Goal: Browse casually

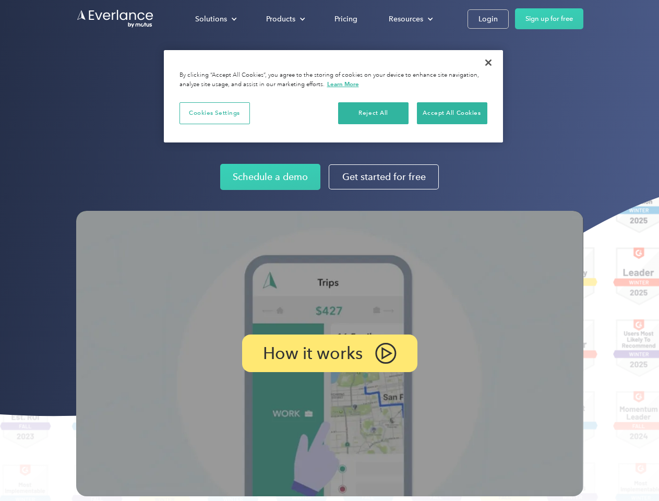
click at [329, 250] on img at bounding box center [329, 353] width 507 height 285
click at [215, 19] on div "Solutions" at bounding box center [211, 19] width 32 height 13
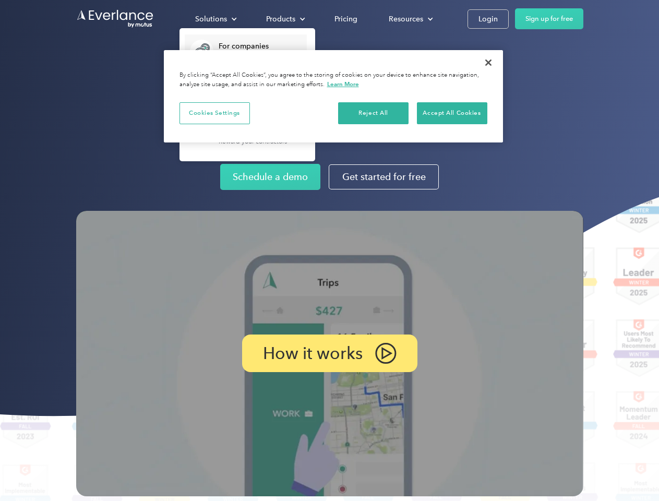
click at [284, 19] on div "Products" at bounding box center [280, 19] width 29 height 13
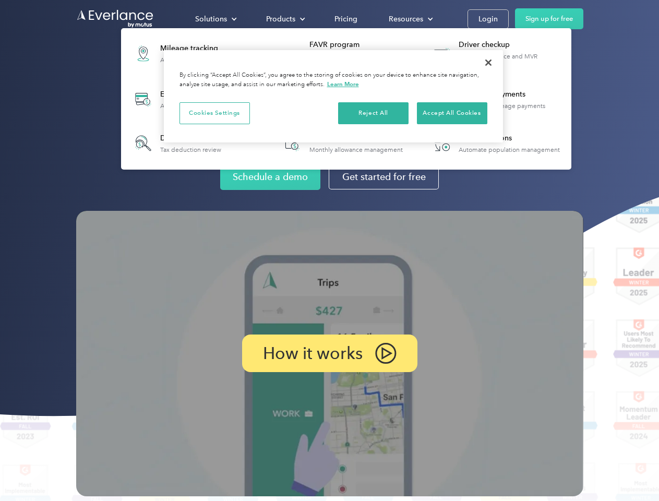
click at [410, 19] on div "Resources" at bounding box center [406, 19] width 34 height 13
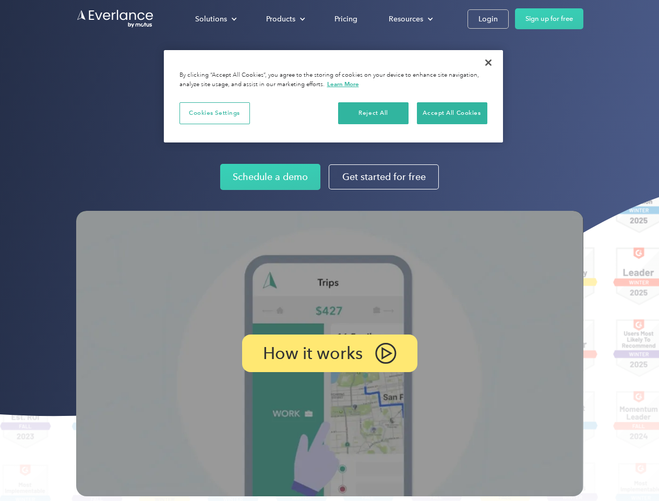
click at [329, 353] on p "How it works" at bounding box center [313, 353] width 100 height 13
click at [214, 113] on button "Cookies Settings" at bounding box center [214, 113] width 70 height 22
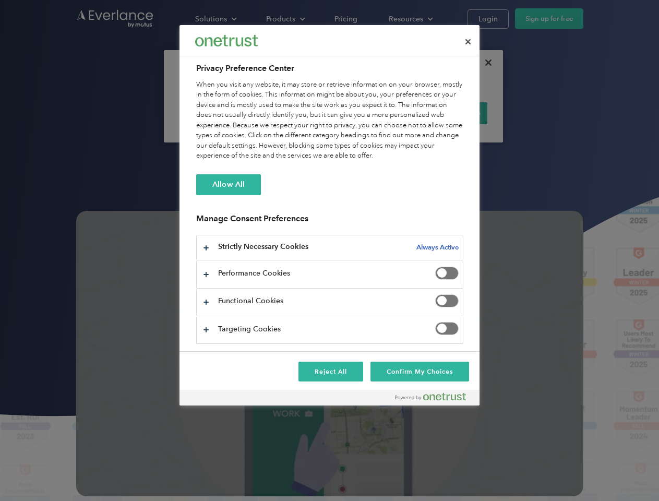
click at [374, 113] on div "When you visit any website, it may store or retrieve information on your browse…" at bounding box center [329, 120] width 267 height 81
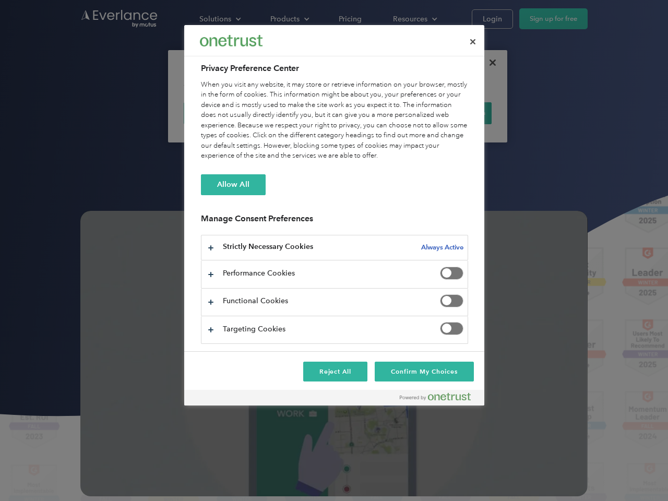
click at [452, 113] on div "When you visit any website, it may store or retrieve information on your browse…" at bounding box center [334, 120] width 267 height 81
click at [488, 63] on div at bounding box center [334, 250] width 668 height 501
